Goal: Find specific page/section: Find specific page/section

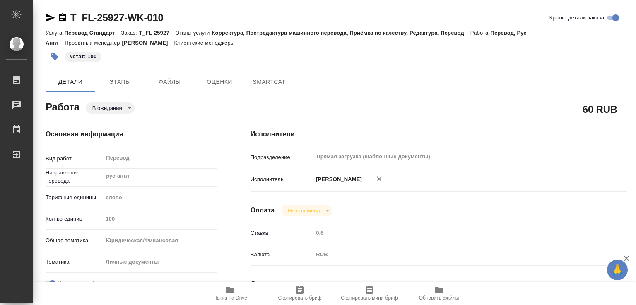
type textarea "x"
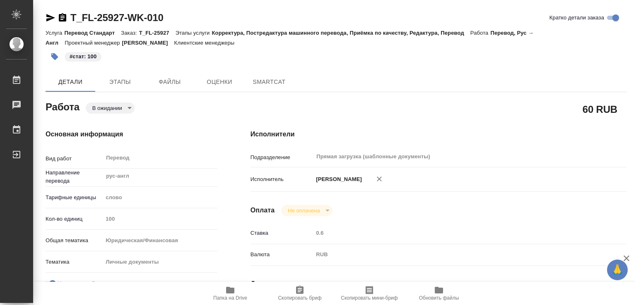
type textarea "x"
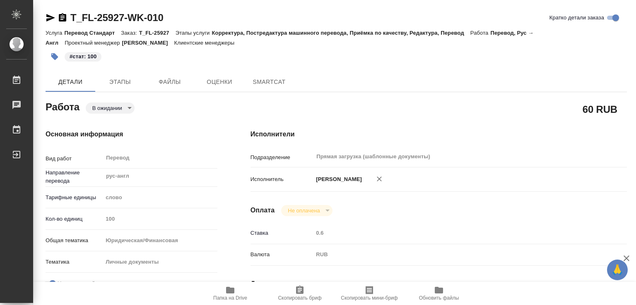
type textarea "x"
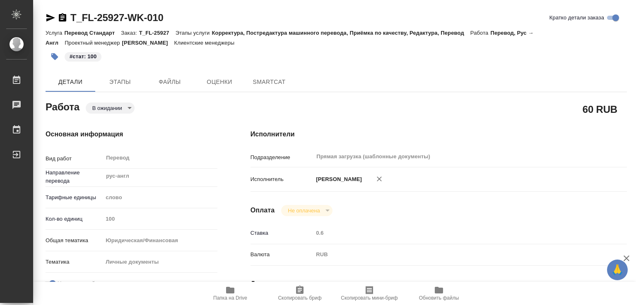
type textarea "x"
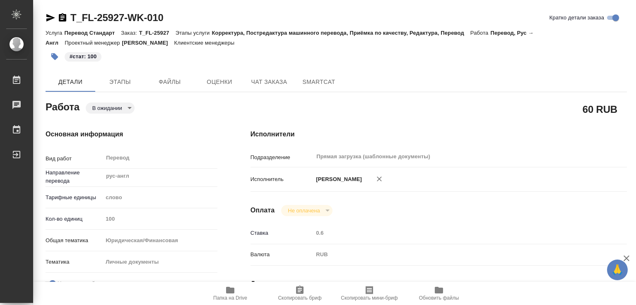
type textarea "x"
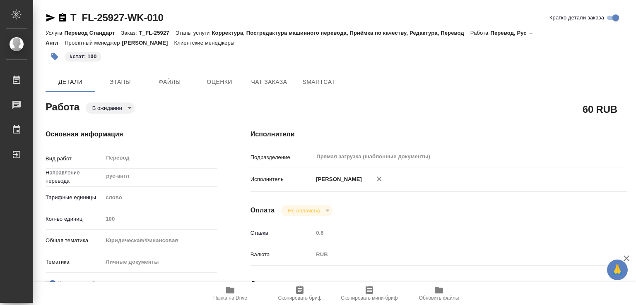
type textarea "x"
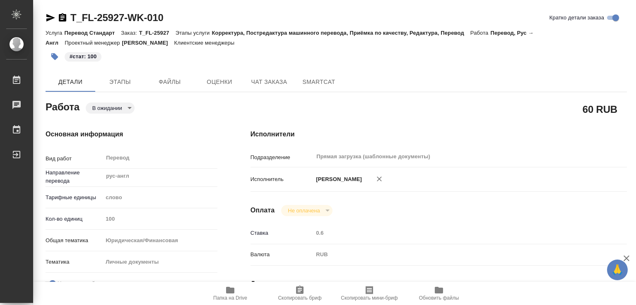
click at [228, 286] on icon "button" at bounding box center [230, 291] width 10 height 10
click at [116, 106] on body "🙏 .cls-1 fill:#fff; AWATERA Marchenko Daria Работы 0 Чаты График Выйти T_FL-259…" at bounding box center [318, 152] width 636 height 305
